Goal: Transaction & Acquisition: Purchase product/service

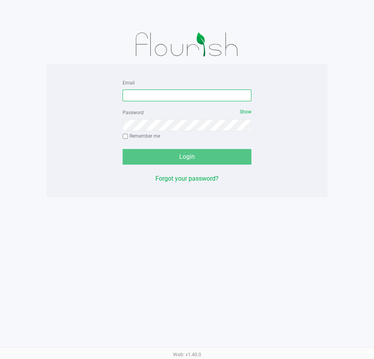
click at [221, 96] on input "Email" at bounding box center [187, 95] width 129 height 12
type input "[EMAIL_ADDRESS][DOMAIN_NAME]"
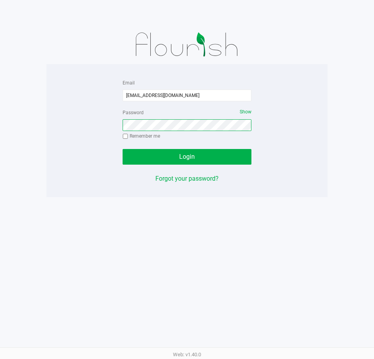
click at [123, 149] on button "Login" at bounding box center [187, 157] width 129 height 16
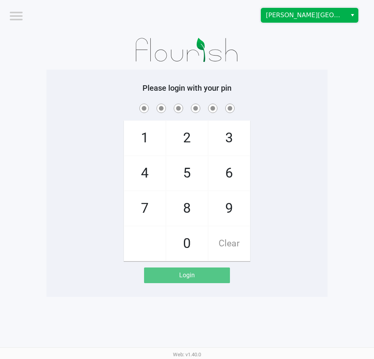
click at [298, 12] on span "[PERSON_NAME][GEOGRAPHIC_DATA]" at bounding box center [304, 15] width 76 height 9
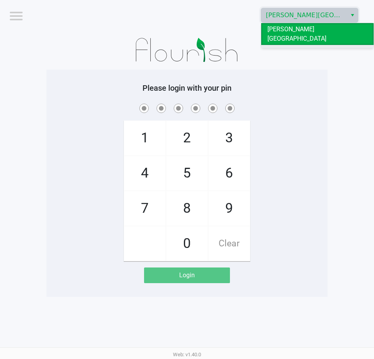
click at [298, 45] on li "[GEOGRAPHIC_DATA]" at bounding box center [317, 51] width 112 height 12
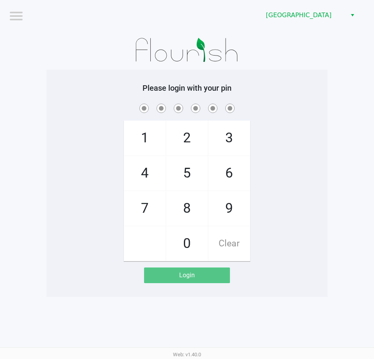
click at [316, 159] on div "1 4 7 2 5 8 0 3 6 9 Clear" at bounding box center [186, 181] width 281 height 159
checkbox input "true"
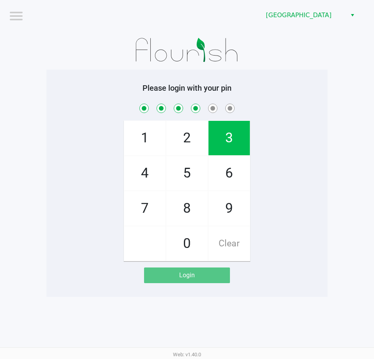
checkbox input "true"
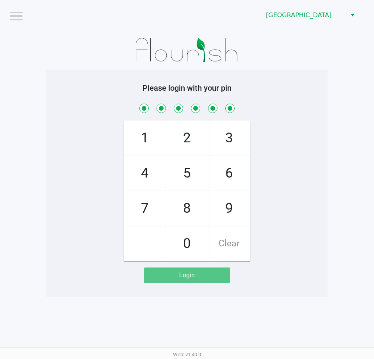
checkbox input "true"
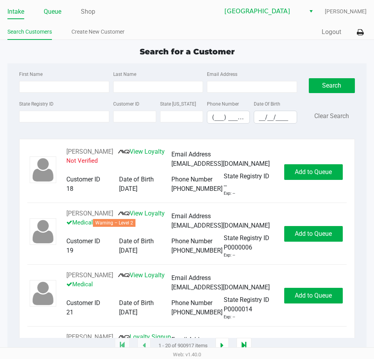
click at [57, 11] on link "Queue" at bounding box center [53, 11] width 18 height 11
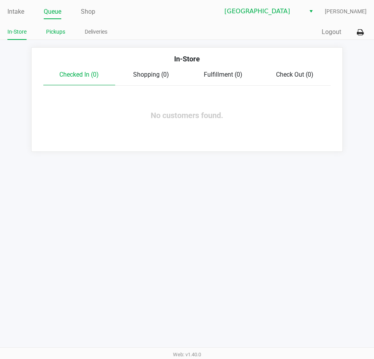
click at [56, 34] on link "Pickups" at bounding box center [55, 32] width 19 height 10
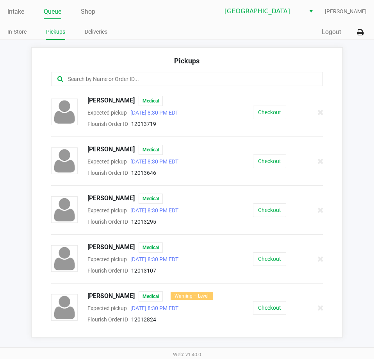
click at [140, 83] on input "text" at bounding box center [184, 79] width 234 height 9
paste input "12012610"
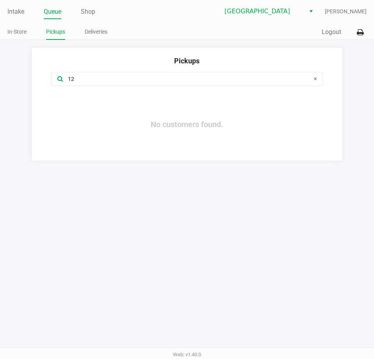
type input "1"
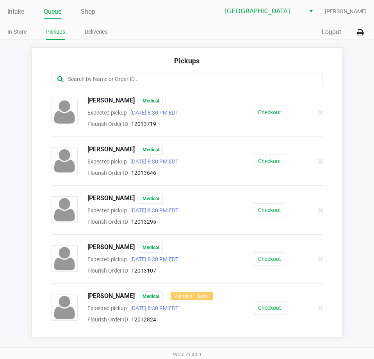
click at [94, 78] on input "text" at bounding box center [184, 79] width 234 height 9
paste input "12013646"
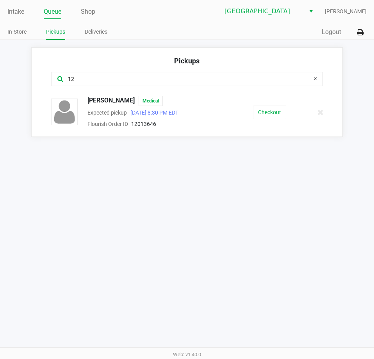
type input "1"
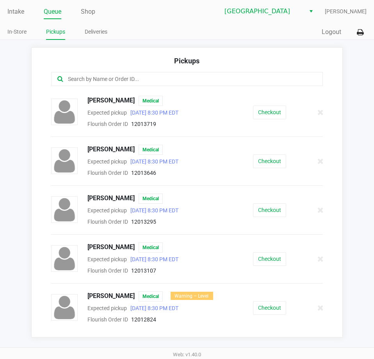
click at [214, 75] on input "text" at bounding box center [184, 79] width 234 height 9
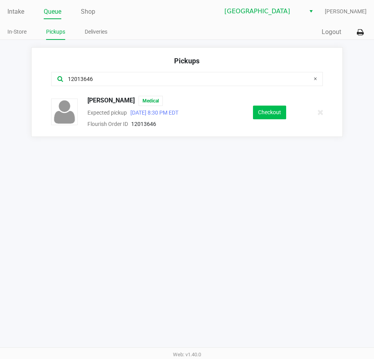
type input "12013646"
click at [281, 115] on button "Checkout" at bounding box center [269, 112] width 33 height 14
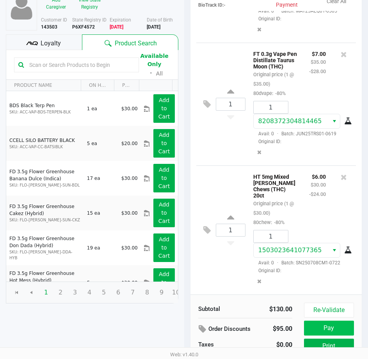
scroll to position [99, 0]
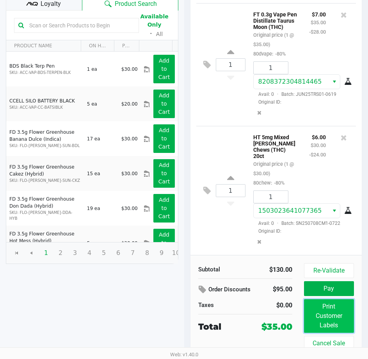
click at [328, 309] on button "Print Customer Labels" at bounding box center [329, 316] width 50 height 34
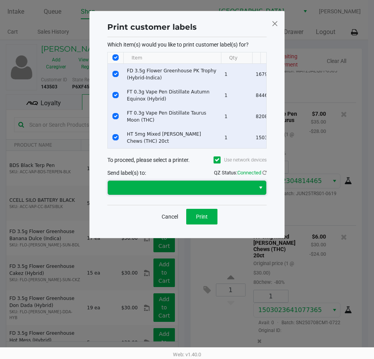
click at [248, 192] on span at bounding box center [181, 187] width 138 height 9
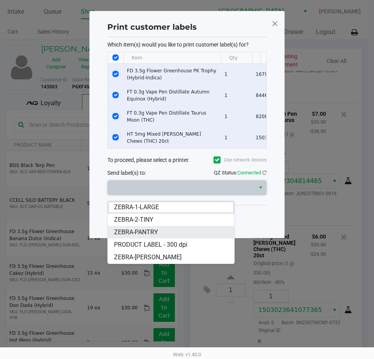
click at [178, 228] on li "ZEBRA-PANTRY" at bounding box center [171, 232] width 127 height 12
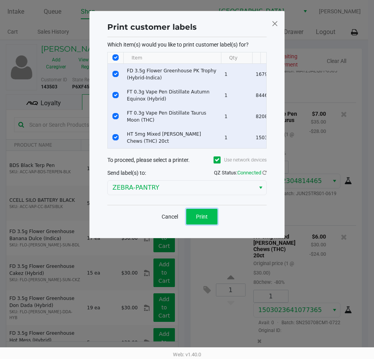
click at [194, 220] on button "Print" at bounding box center [201, 217] width 31 height 16
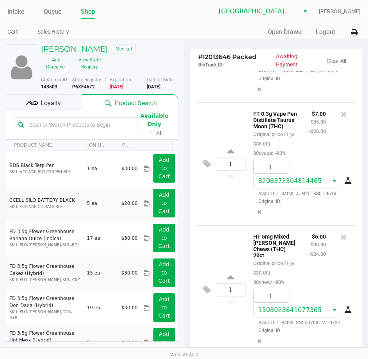
click at [47, 97] on div "Loyalty" at bounding box center [44, 102] width 76 height 16
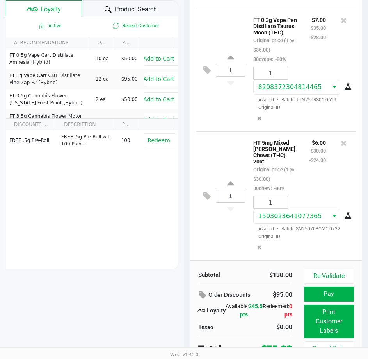
scroll to position [99, 0]
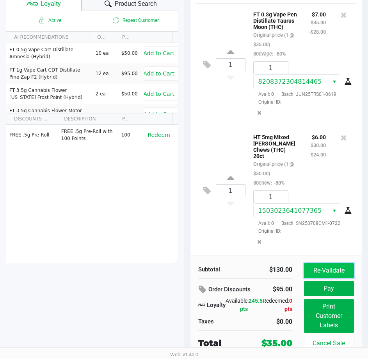
click at [343, 267] on button "Re-Validate" at bounding box center [329, 270] width 50 height 15
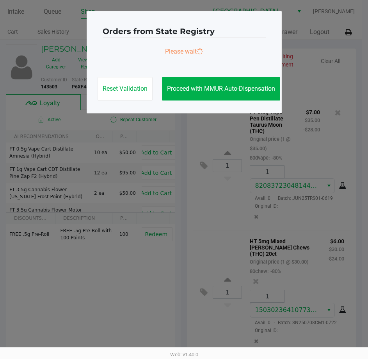
scroll to position [0, 0]
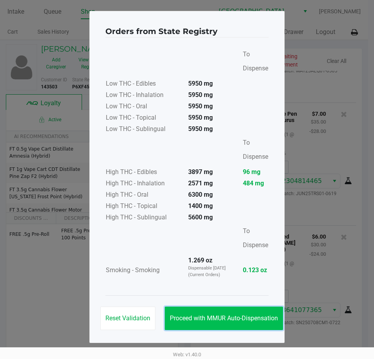
click at [273, 318] on span "Proceed with MMUR Auto-Dispensation" at bounding box center [224, 317] width 108 height 7
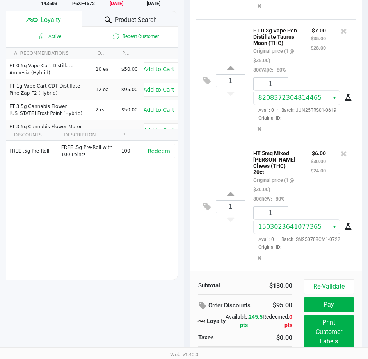
scroll to position [99, 0]
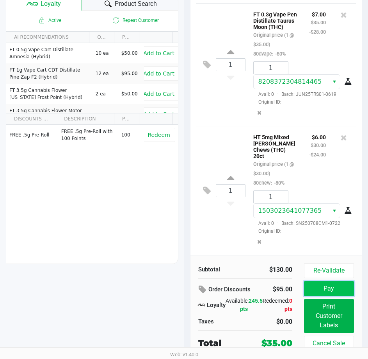
click at [320, 287] on button "Pay" at bounding box center [329, 288] width 50 height 15
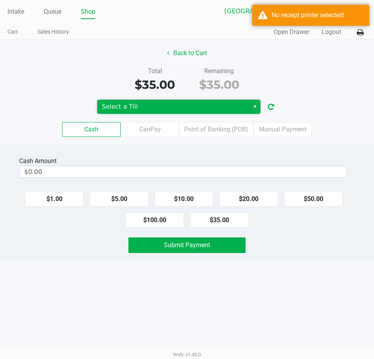
click at [240, 101] on span "Select a Till" at bounding box center [173, 107] width 152 height 14
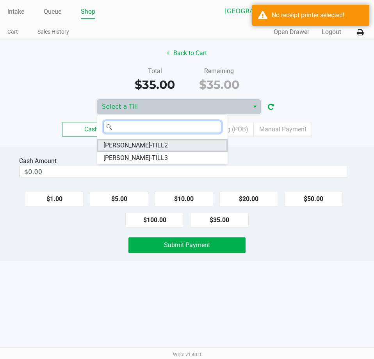
click at [179, 144] on li "[PERSON_NAME]-TILL2" at bounding box center [162, 145] width 130 height 12
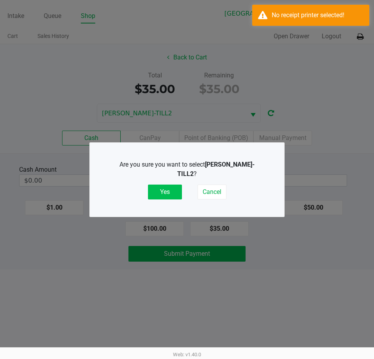
click at [171, 190] on button "Yes" at bounding box center [165, 191] width 34 height 15
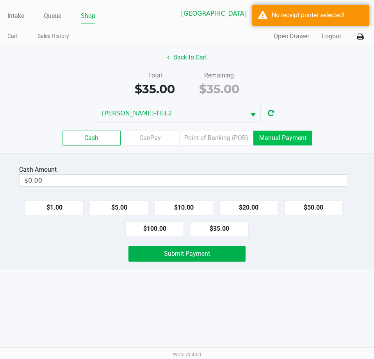
click at [281, 141] on label "Manual Payment" at bounding box center [282, 137] width 59 height 15
click at [0, 0] on 8 "Manual Payment" at bounding box center [0, 0] width 0 height 0
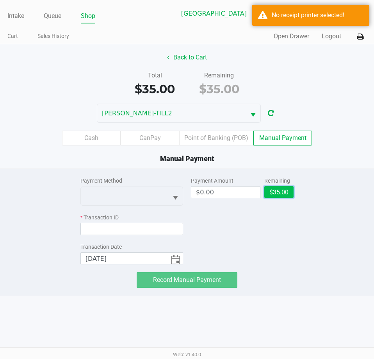
click at [282, 191] on button "$35.00" at bounding box center [278, 192] width 29 height 12
type input "$35.00"
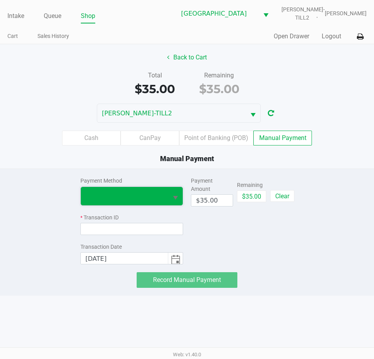
click at [153, 189] on span at bounding box center [124, 196] width 87 height 18
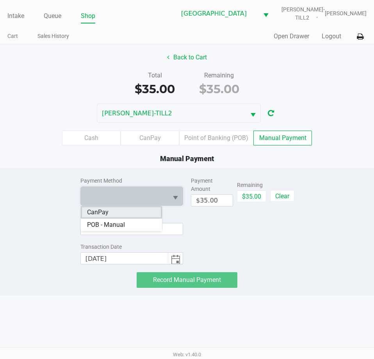
click at [135, 214] on li "CanPay" at bounding box center [121, 212] width 81 height 12
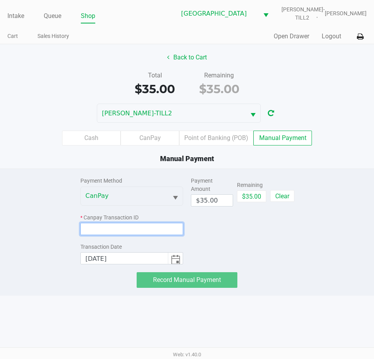
click at [127, 234] on input at bounding box center [131, 229] width 103 height 12
paste input "GA9E1A7UTEZI"
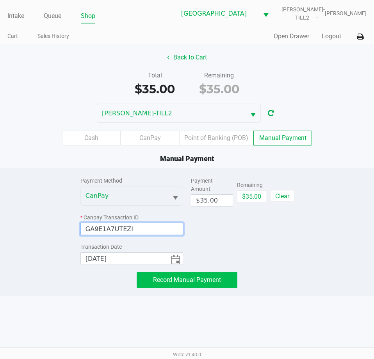
type input "GA9E1A7UTEZI"
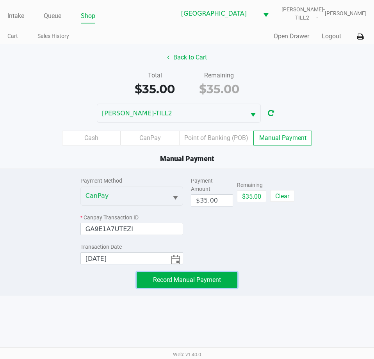
click at [199, 276] on span "Record Manual Payment" at bounding box center [187, 279] width 68 height 7
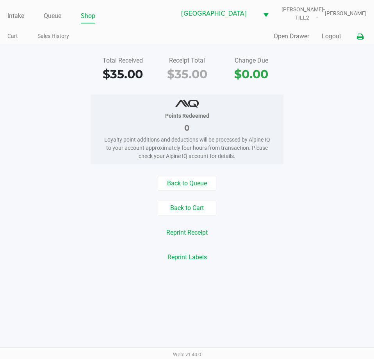
click at [364, 42] on button at bounding box center [360, 36] width 13 height 14
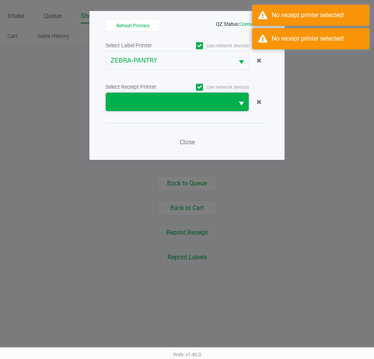
click at [223, 98] on span at bounding box center [170, 101] width 119 height 9
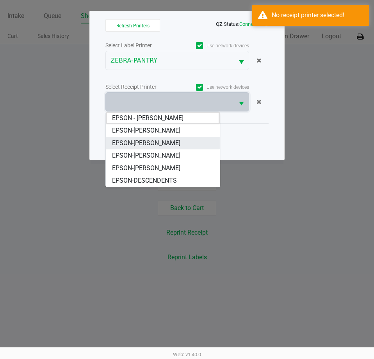
click at [190, 147] on li "EPSON-[PERSON_NAME]" at bounding box center [163, 143] width 114 height 12
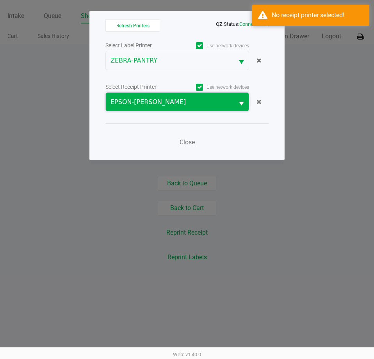
click at [208, 102] on span "EPSON-[PERSON_NAME]" at bounding box center [170, 101] width 119 height 9
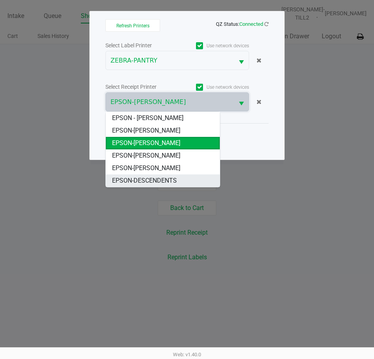
click at [166, 178] on span "EPSON-DESCENDENTS" at bounding box center [144, 180] width 65 height 9
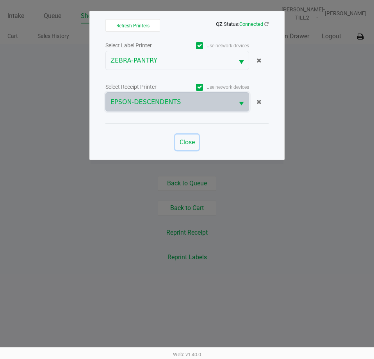
click at [185, 136] on button "Close" at bounding box center [186, 142] width 23 height 16
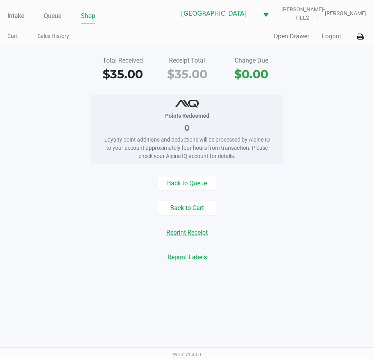
click at [193, 230] on button "Reprint Receipt" at bounding box center [187, 232] width 52 height 15
click at [335, 37] on button "Logout" at bounding box center [332, 36] width 20 height 9
